Goal: Task Accomplishment & Management: Manage account settings

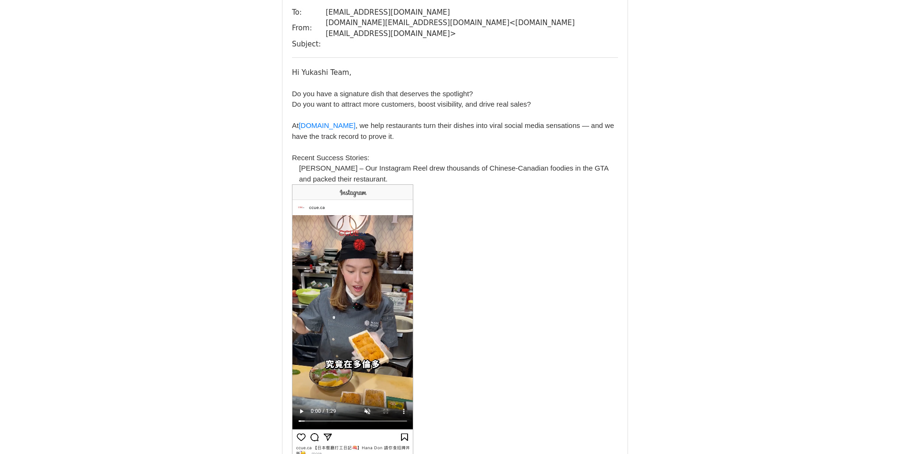
scroll to position [124, 0]
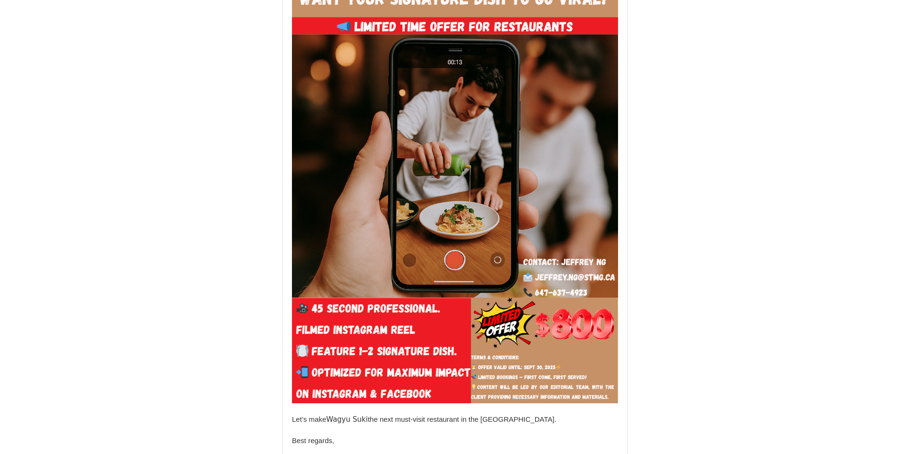
scroll to position [20350, 0]
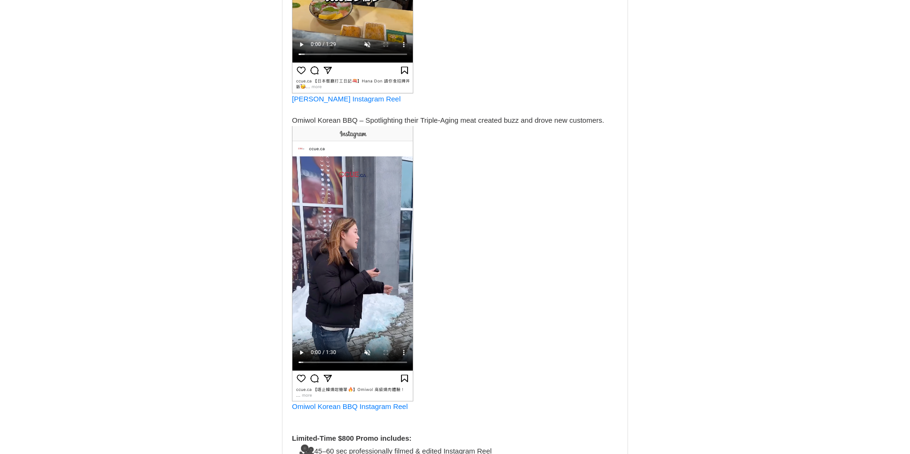
scroll to position [4213, 0]
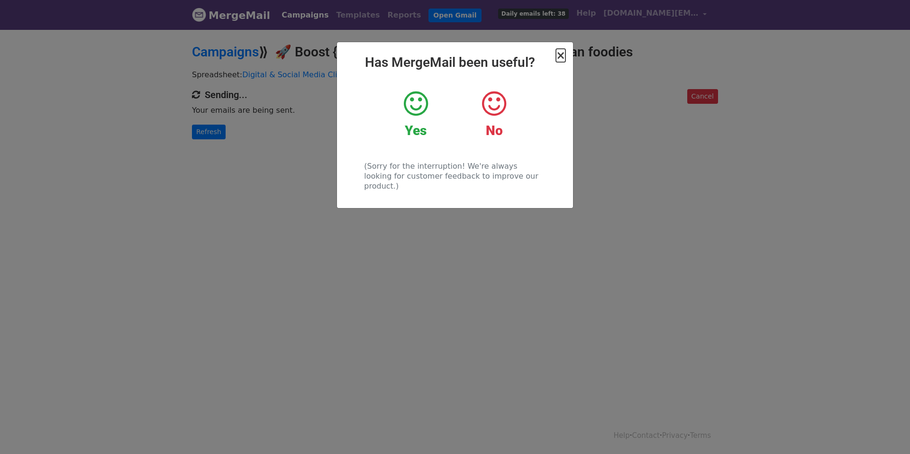
click at [557, 54] on span "×" at bounding box center [560, 55] width 9 height 13
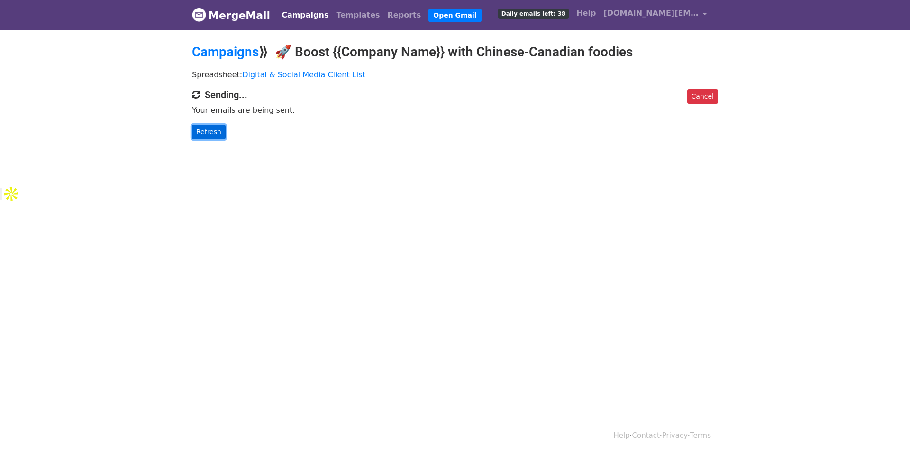
click at [211, 130] on link "Refresh" at bounding box center [209, 132] width 34 height 15
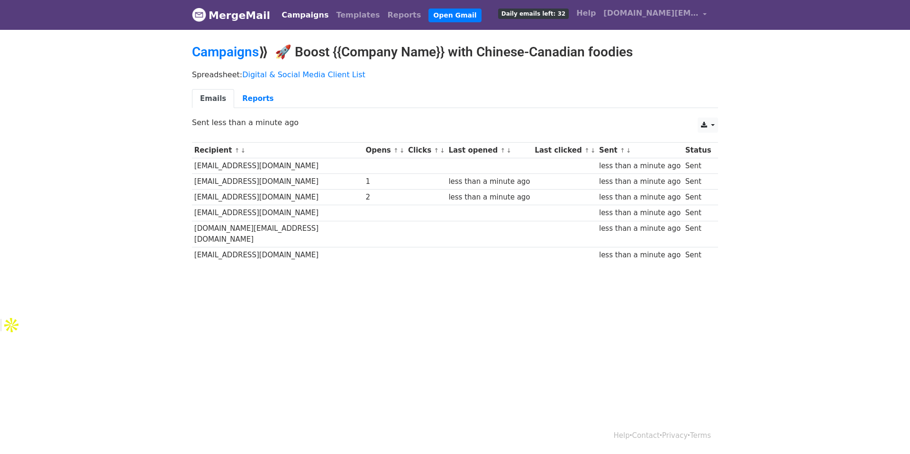
click at [223, 15] on link "MergeMail" at bounding box center [231, 15] width 78 height 20
